Goal: Check status: Check status

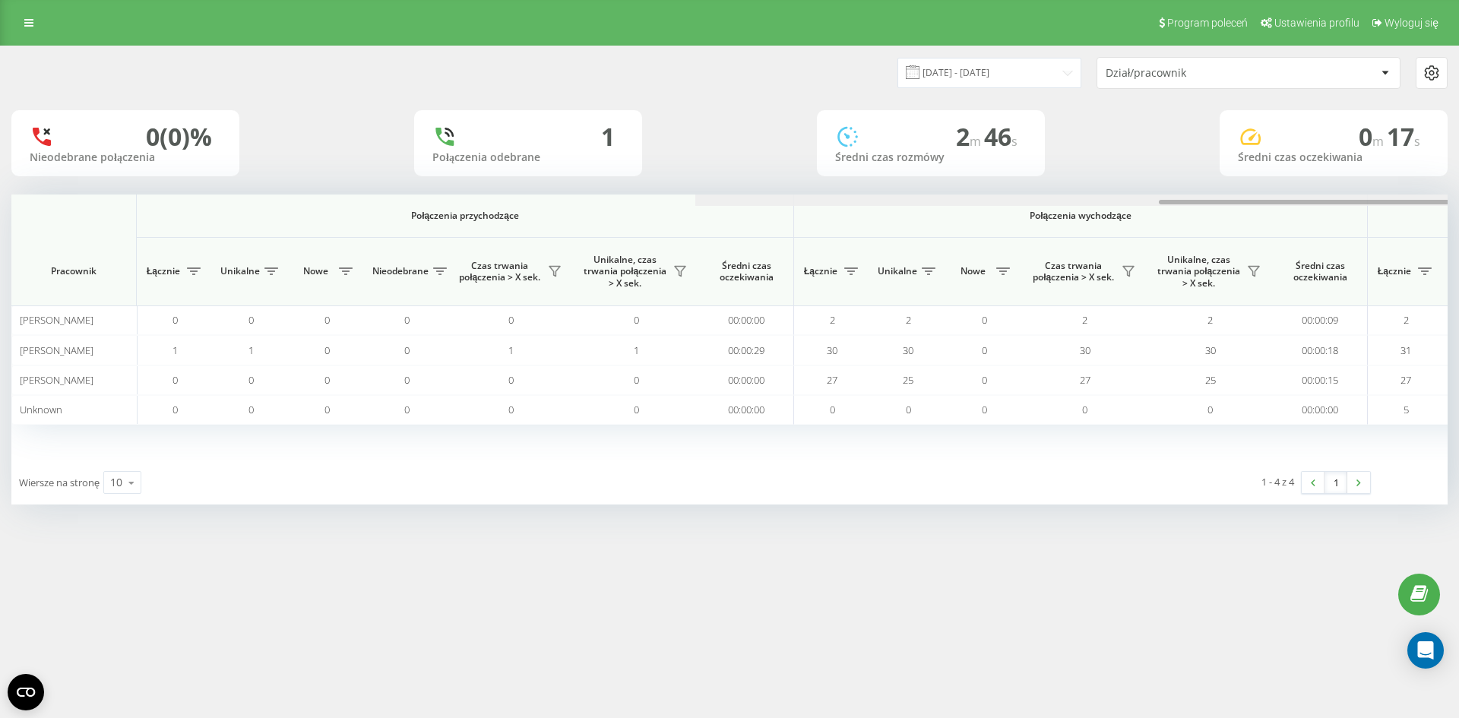
scroll to position [0, 684]
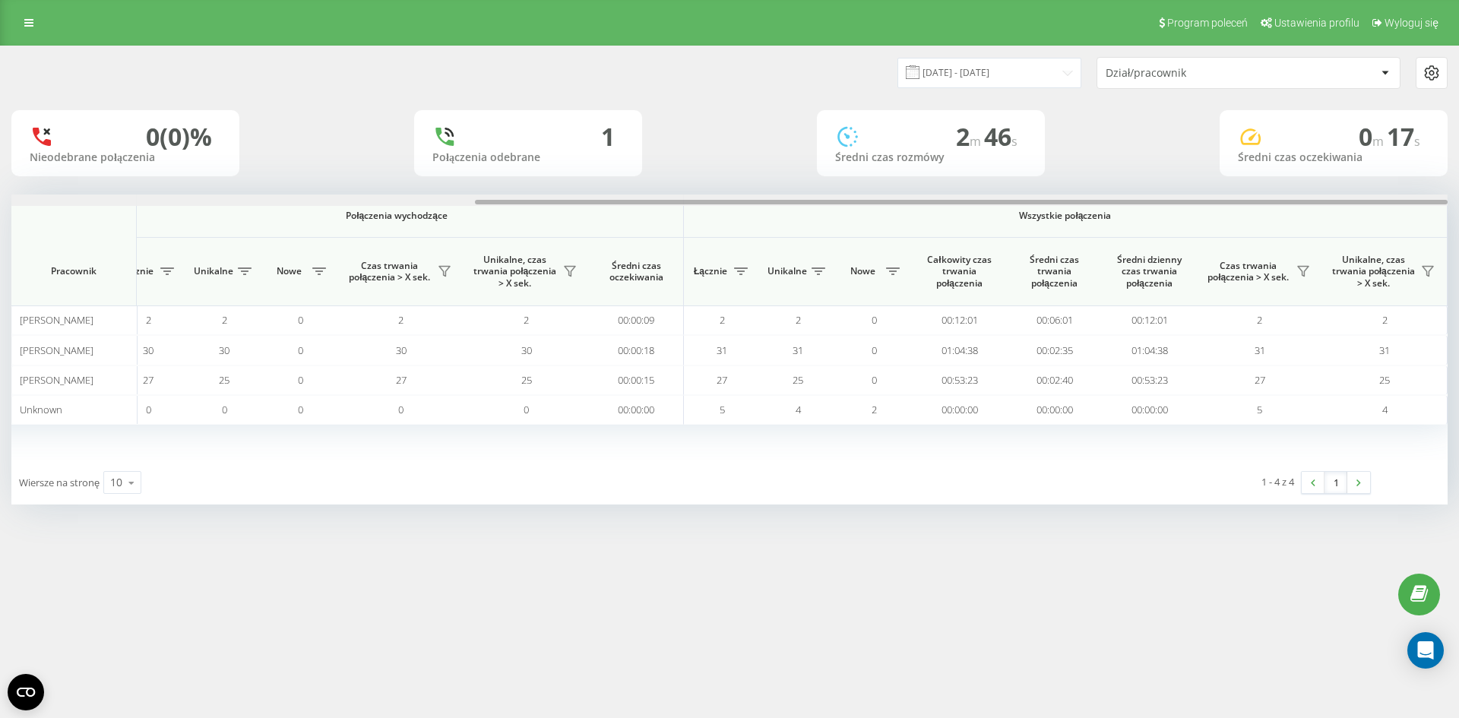
drag, startPoint x: 652, startPoint y: 205, endPoint x: 681, endPoint y: 204, distance: 28.9
click at [681, 204] on div at bounding box center [729, 200] width 1436 height 11
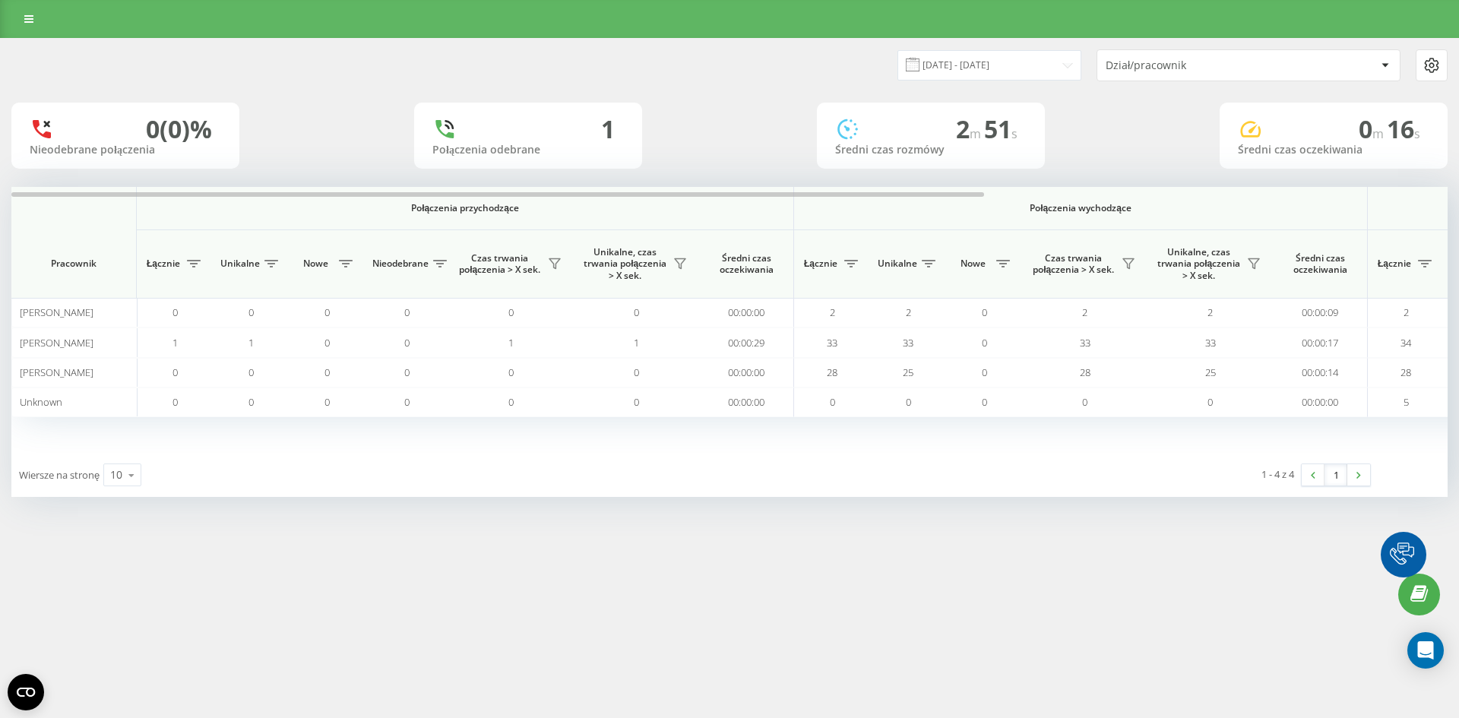
drag, startPoint x: 0, startPoint y: 0, endPoint x: 889, endPoint y: 201, distance: 911.6
click at [889, 201] on tr "Połączenia przychodzące Połączenia wychodzące Wszystkie połączenia" at bounding box center [1071, 208] width 2120 height 43
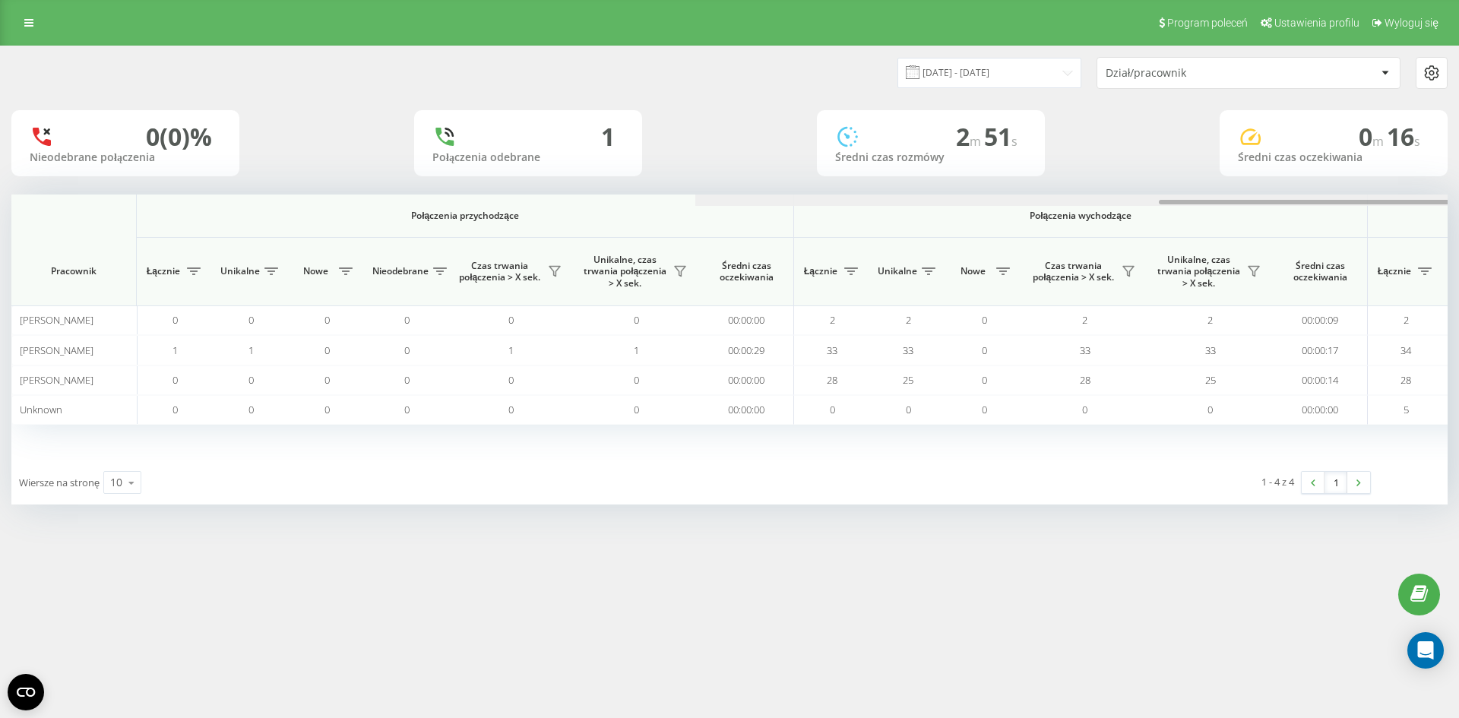
scroll to position [0, 684]
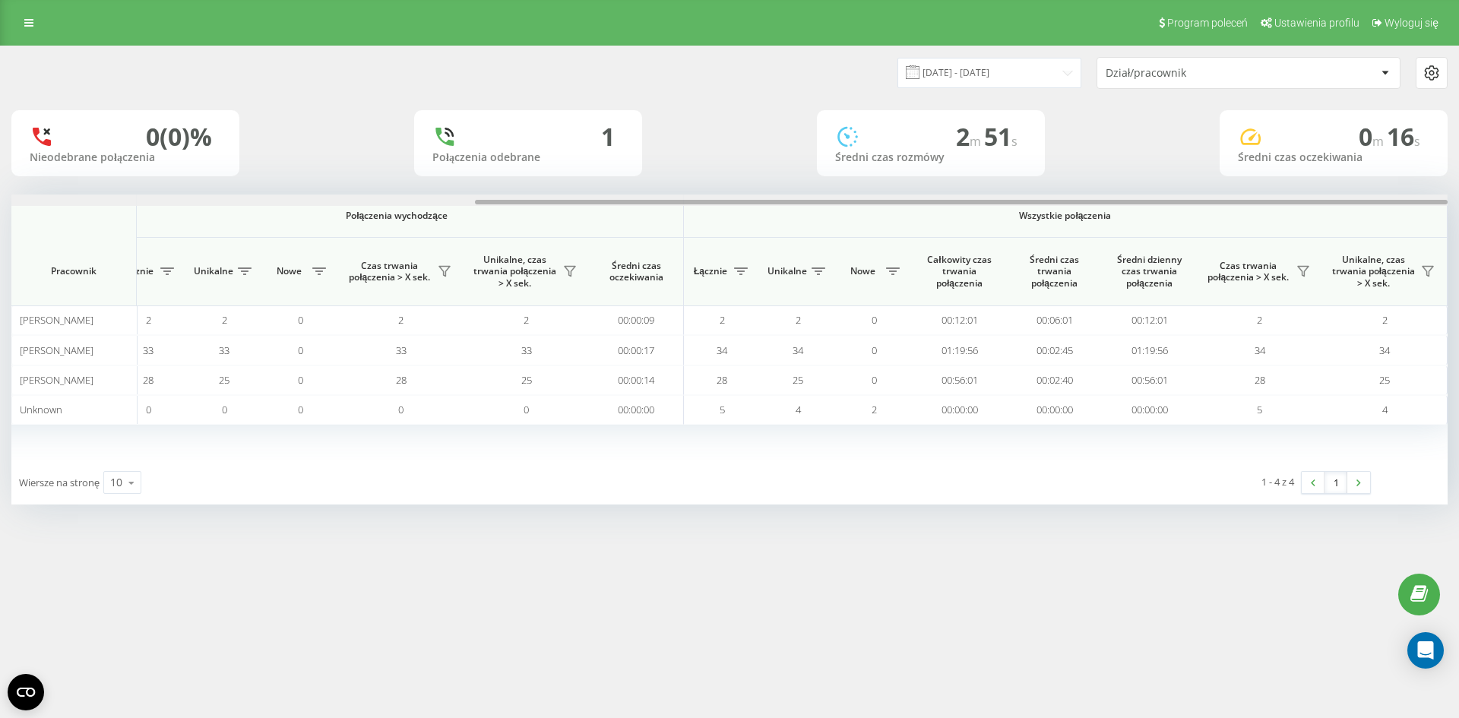
drag, startPoint x: 853, startPoint y: 198, endPoint x: 1144, endPoint y: 198, distance: 290.3
click at [1144, 198] on div at bounding box center [729, 200] width 1436 height 11
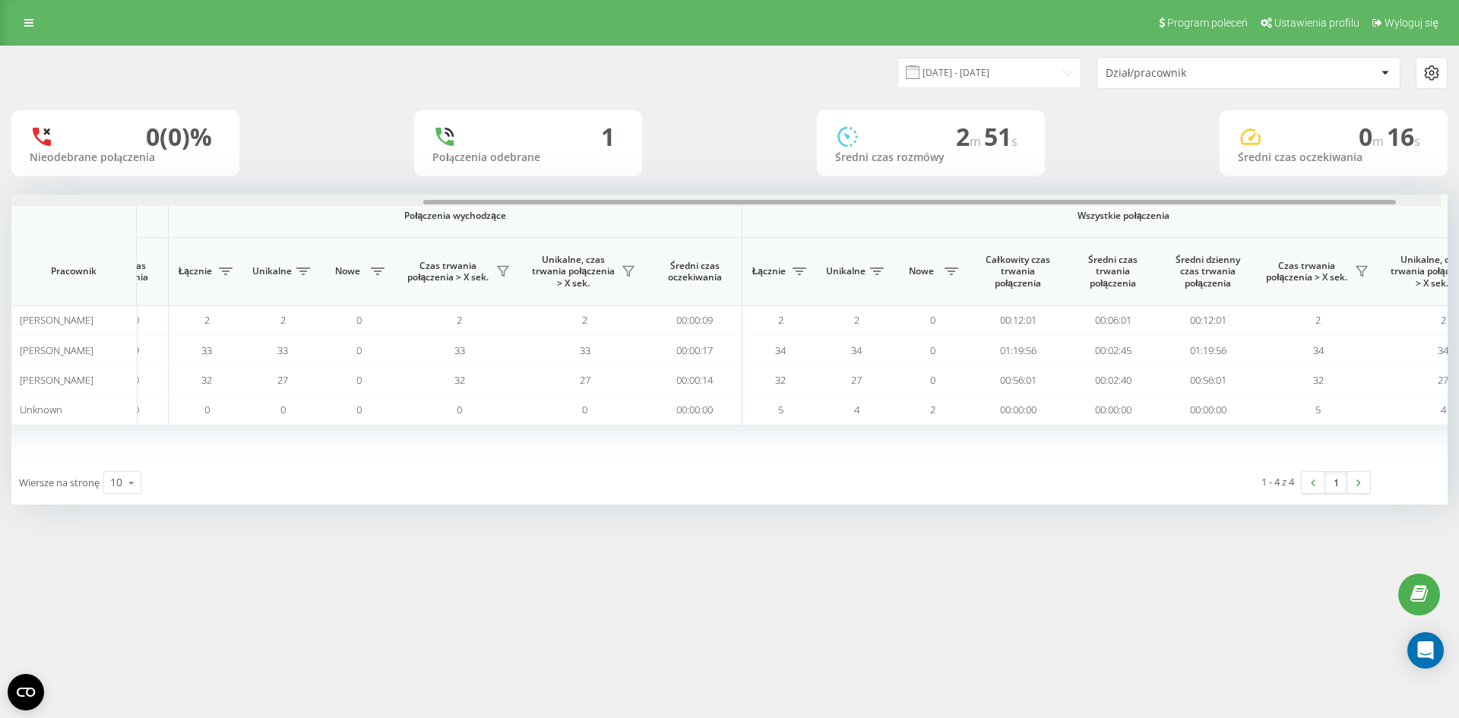
scroll to position [0, 684]
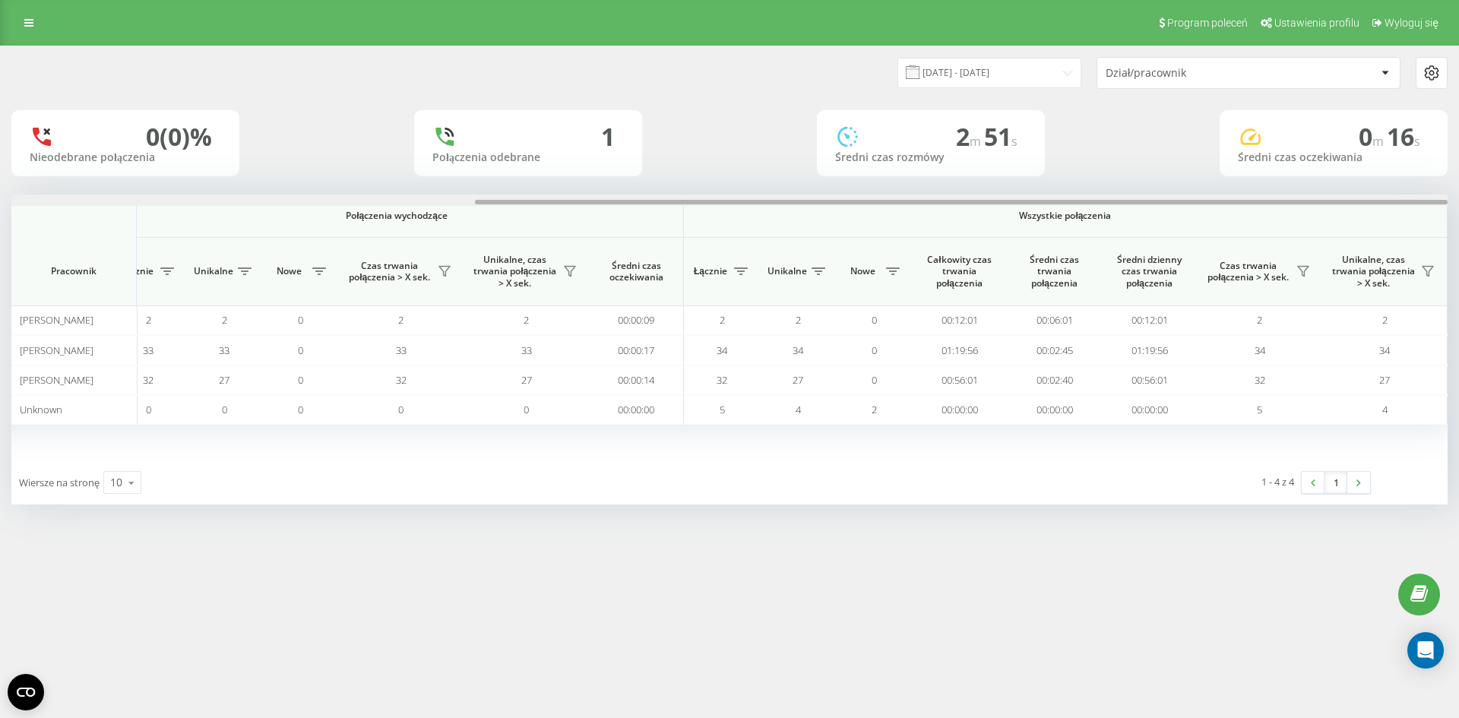
drag, startPoint x: 606, startPoint y: 204, endPoint x: 1347, endPoint y: 230, distance: 742.1
click at [1347, 230] on div "Połączenia przychodzące Połączenia wychodzące Wszystkie połączenia Pracownik Łą…" at bounding box center [729, 328] width 1436 height 266
